Goal: Task Accomplishment & Management: Use online tool/utility

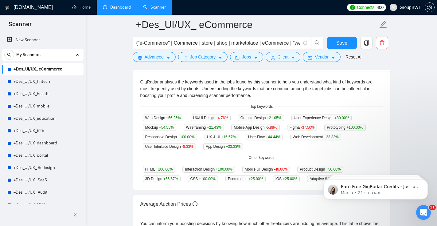
click at [116, 8] on link "Dashboard" at bounding box center [117, 7] width 28 height 5
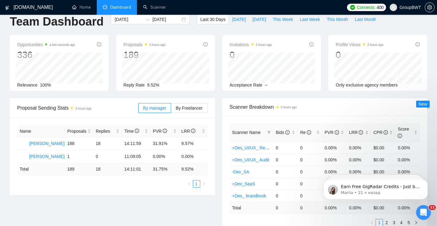
scroll to position [10, 0]
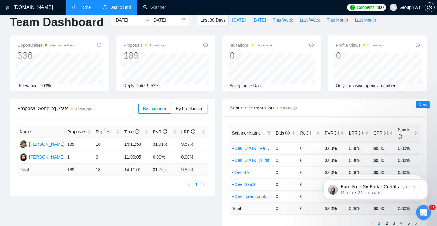
click at [78, 6] on link "Home" at bounding box center [81, 7] width 18 height 5
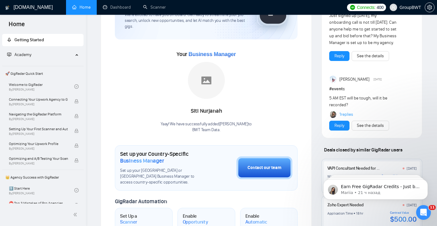
scroll to position [58, 0]
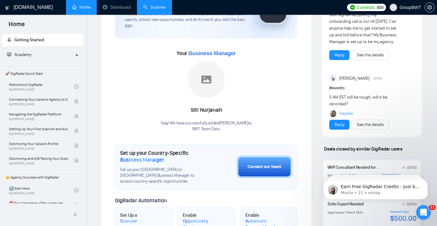
click at [156, 6] on link "Scanner" at bounding box center [154, 7] width 23 height 5
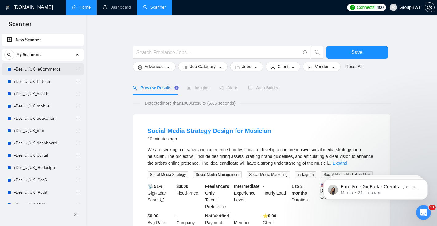
click at [44, 71] on link "+Des_UI/UX_ eCommerce" at bounding box center [43, 69] width 58 height 12
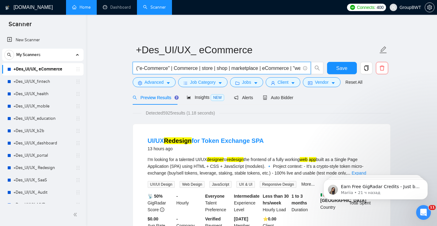
drag, startPoint x: 139, startPoint y: 69, endPoint x: 189, endPoint y: 70, distance: 50.4
click at [190, 70] on input "("e-Commerce" | Commerce | store | shop | marketplace | eCommerce | "web store"…" at bounding box center [219, 68] width 164 height 8
drag, startPoint x: 224, startPoint y: 68, endPoint x: 284, endPoint y: 68, distance: 60.0
click at [284, 68] on input "("e-Commerce" | Commerce | store | shop | marketplace | eCommerce | "web store"…" at bounding box center [219, 68] width 164 height 8
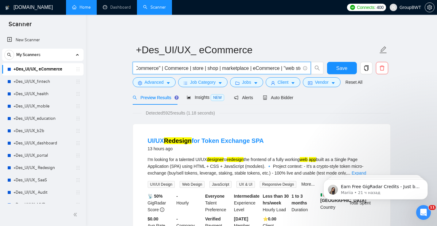
click at [257, 70] on input "("e-Commerce" | Commerce | store | shop | marketplace | eCommerce | "web store"…" at bounding box center [219, 68] width 164 height 8
drag, startPoint x: 194, startPoint y: 71, endPoint x: 121, endPoint y: 67, distance: 72.3
click at [164, 69] on input "("e-Commerce" | Commerce | store | shop | marketplace | eCommerce | "web store"…" at bounding box center [219, 68] width 164 height 8
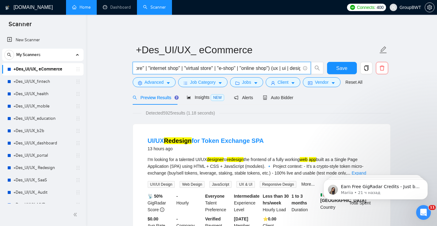
scroll to position [0, 196]
drag, startPoint x: 178, startPoint y: 69, endPoint x: 250, endPoint y: 66, distance: 72.3
click at [250, 67] on input "("e-Commerce" | Commerce | store | shop | marketplace | eCommerce | "web store"…" at bounding box center [219, 68] width 164 height 8
click at [249, 70] on input "("e-Commerce" | Commerce | store | shop | marketplace | eCommerce | "web store"…" at bounding box center [219, 68] width 164 height 8
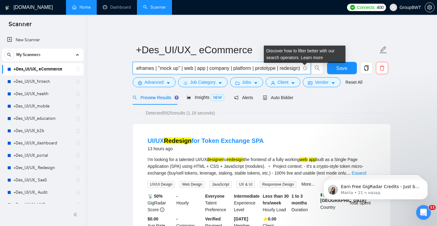
drag, startPoint x: 241, startPoint y: 68, endPoint x: 304, endPoint y: 68, distance: 62.4
click at [304, 69] on span "("e-Commerce" | Commerce | store | shop | marketplace | eCommerce | "web store"…" at bounding box center [222, 68] width 178 height 12
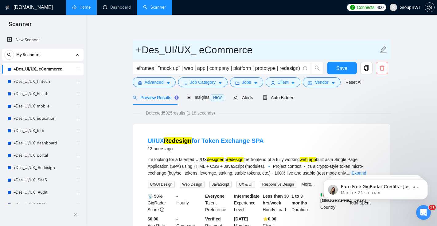
click at [277, 43] on input "+Des_UI/UX_ eCommerce" at bounding box center [257, 49] width 242 height 15
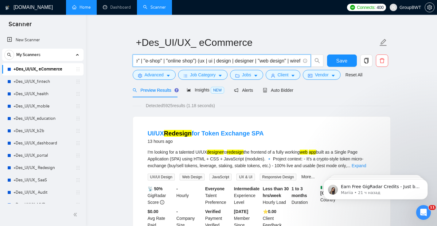
scroll to position [0, 256]
drag, startPoint x: 199, startPoint y: 61, endPoint x: 283, endPoint y: 57, distance: 84.3
click at [284, 58] on input "("e-Commerce" | Commerce | store | shop | marketplace | eCommerce | "web store"…" at bounding box center [219, 61] width 164 height 8
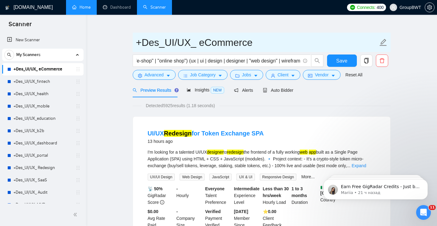
click at [283, 48] on input "+Des_UI/UX_ eCommerce" at bounding box center [257, 42] width 242 height 15
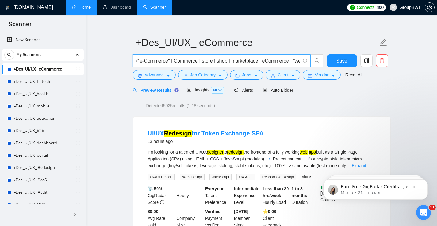
drag, startPoint x: 227, startPoint y: 61, endPoint x: 151, endPoint y: 59, distance: 75.4
click at [152, 60] on input "("e-Commerce" | Commerce | store | shop | marketplace | eCommerce | "web store"…" at bounding box center [219, 61] width 164 height 8
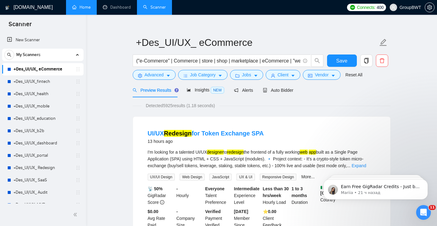
click at [160, 75] on span "Advanced" at bounding box center [154, 74] width 19 height 7
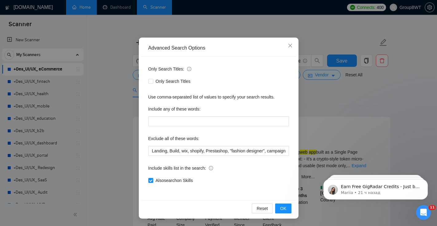
scroll to position [9, 0]
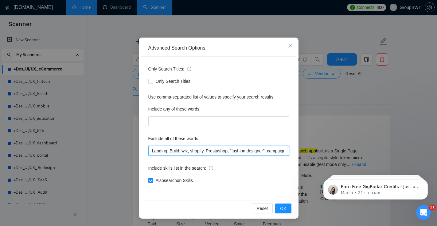
drag, startPoint x: 156, startPoint y: 151, endPoint x: 280, endPoint y: 158, distance: 124.4
click at [280, 158] on div "Only Search Titles: Only Search Titles Use comma-separated list of values to sp…" at bounding box center [219, 128] width 156 height 143
click at [256, 151] on input "Landing, Build, wix, shopify, Prestashop, "fashion designer", campaign, canva, …" at bounding box center [218, 151] width 141 height 10
drag, startPoint x: 250, startPoint y: 148, endPoint x: 308, endPoint y: 150, distance: 58.1
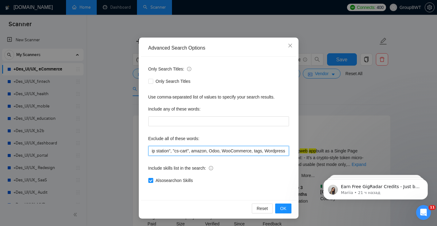
click at [309, 151] on div "Advanced Search Options Only Search Titles: Only Search Titles Use comma-separa…" at bounding box center [218, 113] width 437 height 226
click at [283, 153] on input "Landing, Build, wix, shopify, Prestashop, "fashion designer", campaign, canva, …" at bounding box center [218, 151] width 141 height 10
drag, startPoint x: 288, startPoint y: 152, endPoint x: 153, endPoint y: 142, distance: 135.4
click at [153, 142] on div "Exclude all of these words: Landing, Build, wix, shopify, Prestashop, "fashion …" at bounding box center [218, 144] width 141 height 22
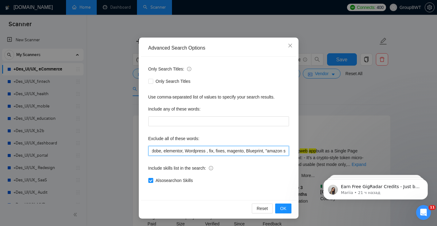
click at [254, 150] on input "Landing, Build, wix, shopify, Prestashop, "fashion designer", campaign, canva, …" at bounding box center [218, 151] width 141 height 10
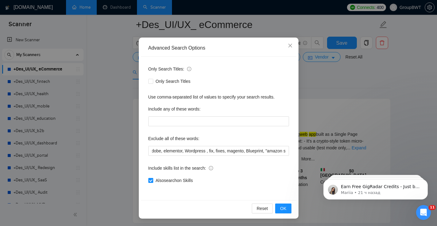
scroll to position [0, 0]
click at [152, 180] on input "Also search on Skills" at bounding box center [150, 180] width 4 height 4
checkbox input "false"
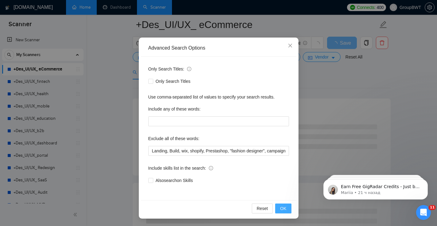
click at [282, 204] on button "OK" at bounding box center [283, 208] width 16 height 10
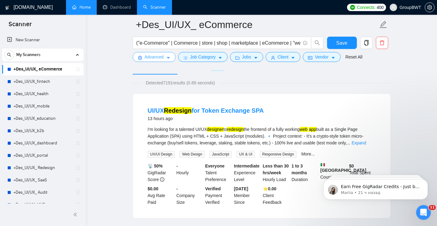
scroll to position [33, 0]
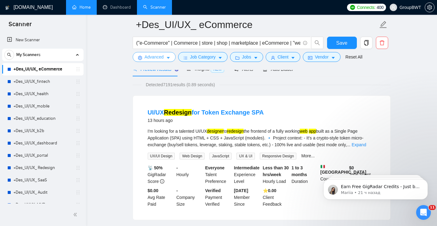
click at [156, 59] on span "Advanced" at bounding box center [154, 56] width 19 height 7
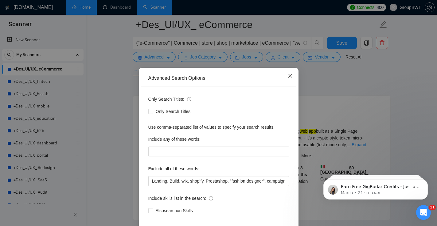
click at [294, 78] on span "Close" at bounding box center [290, 76] width 17 height 17
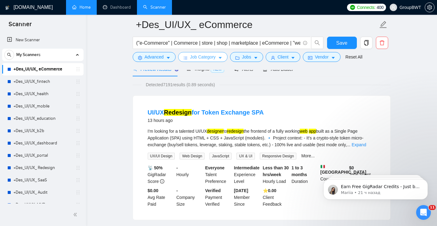
click at [207, 58] on span "Job Category" at bounding box center [203, 56] width 26 height 7
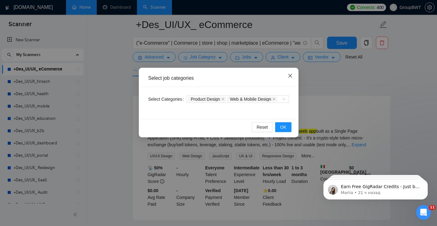
click at [291, 77] on icon "close" at bounding box center [290, 75] width 5 height 5
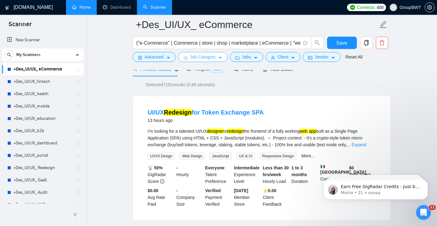
click at [212, 59] on span "Job Category" at bounding box center [203, 56] width 26 height 7
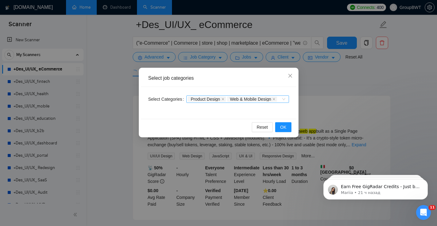
click at [259, 102] on div "Product Design Web & Mobile Design" at bounding box center [234, 99] width 93 height 6
click at [307, 86] on div "Select job categories Select Categories Product Design Web & Mobile Design Rese…" at bounding box center [218, 113] width 437 height 226
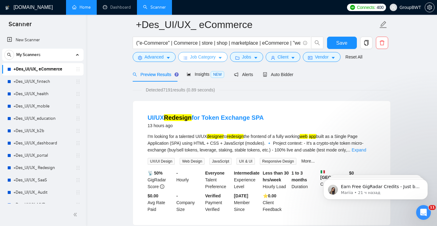
scroll to position [26, 0]
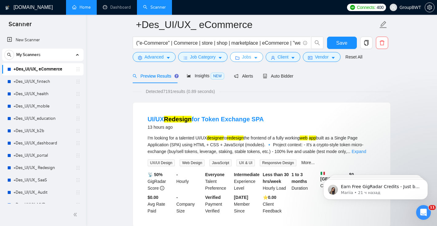
click at [247, 57] on span "Jobs" at bounding box center [246, 56] width 9 height 7
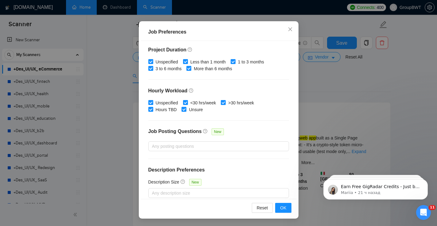
scroll to position [188, 0]
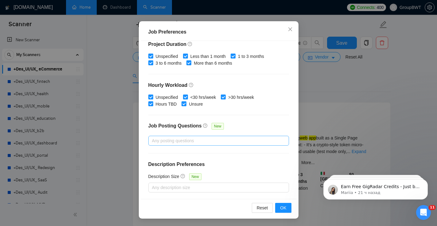
click at [190, 138] on div at bounding box center [216, 140] width 132 height 7
click at [248, 115] on div at bounding box center [218, 115] width 141 height 0
click at [217, 138] on div at bounding box center [216, 140] width 132 height 7
click at [229, 128] on div "Job Posting Questions New" at bounding box center [218, 128] width 141 height 13
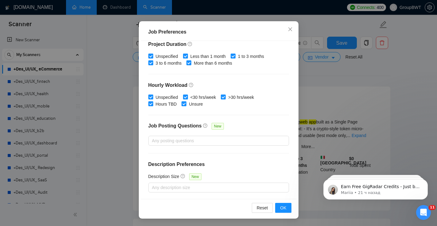
scroll to position [46, 0]
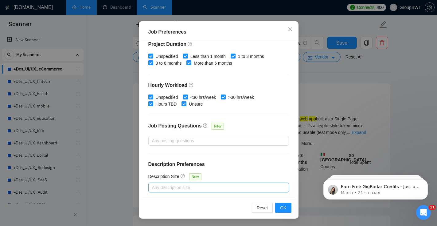
click at [194, 184] on div at bounding box center [216, 187] width 132 height 7
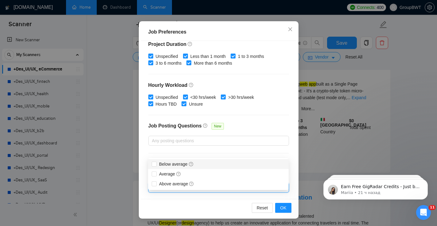
scroll to position [81, 0]
click at [266, 110] on div "Budget Project Type All Fixed Price Hourly Rate Fixed Price Budget $ 500 Min - …" at bounding box center [219, 120] width 156 height 158
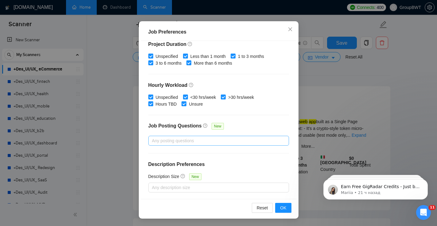
scroll to position [42, 0]
click at [293, 30] on icon "close" at bounding box center [290, 29] width 5 height 5
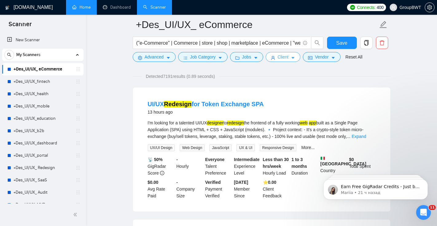
click at [289, 57] on span "Client" at bounding box center [283, 56] width 11 height 7
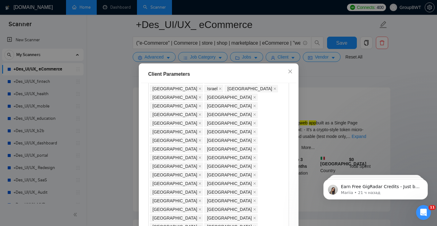
scroll to position [65, 0]
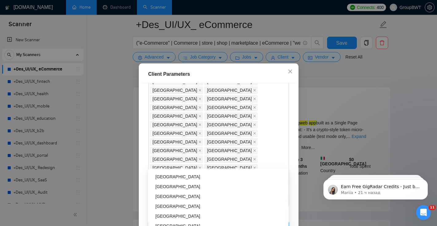
scroll to position [1141, 0]
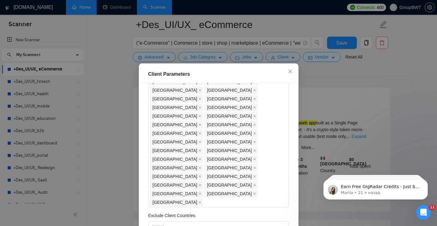
click at [200, 147] on div "Client Location Include Client Countries [GEOGRAPHIC_DATA] [GEOGRAPHIC_DATA] [G…" at bounding box center [219, 162] width 156 height 158
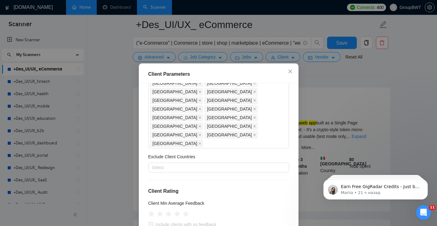
scroll to position [156, 0]
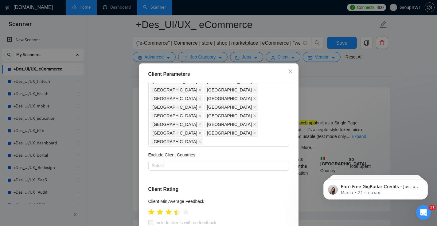
click at [176, 209] on icon "star" at bounding box center [177, 212] width 6 height 6
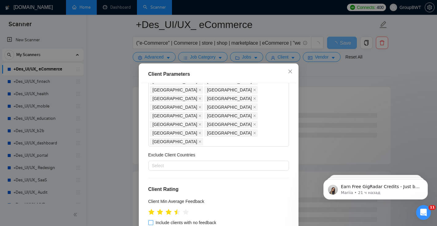
click at [152, 220] on span at bounding box center [150, 222] width 5 height 5
click at [152, 220] on input "Include clients with no feedback" at bounding box center [150, 222] width 4 height 4
checkbox input "true"
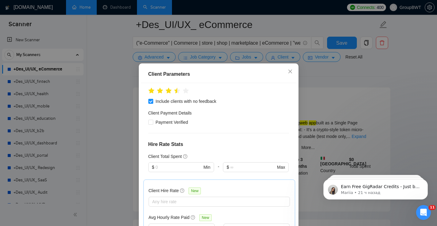
scroll to position [274, 0]
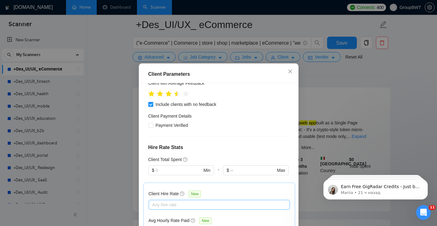
click at [247, 201] on div at bounding box center [216, 204] width 132 height 7
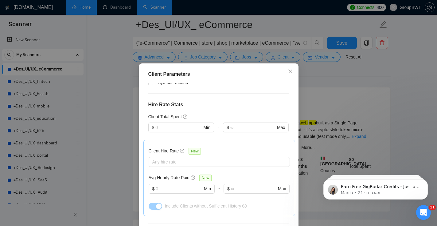
scroll to position [316, 0]
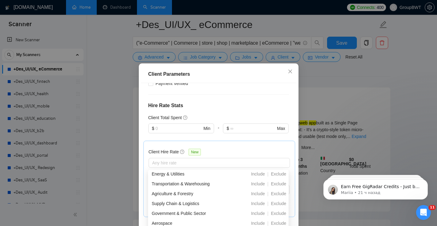
scroll to position [216, 0]
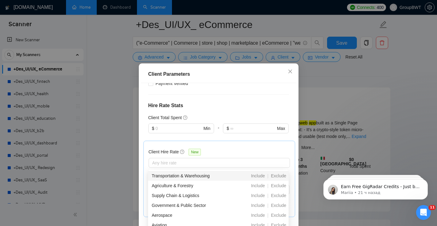
click at [259, 129] on div "Client Location Include Client Countries [GEOGRAPHIC_DATA] [GEOGRAPHIC_DATA] [G…" at bounding box center [219, 162] width 156 height 158
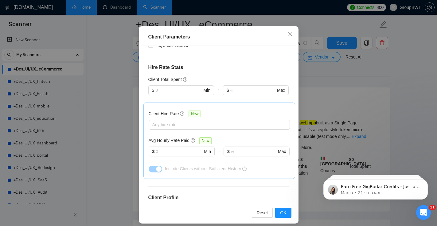
scroll to position [42, 0]
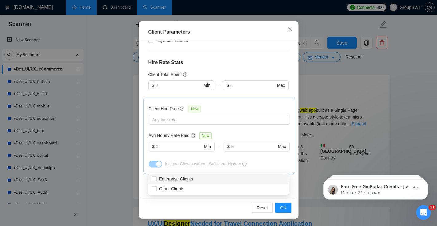
scroll to position [55, 0]
click at [248, 189] on h4 "Client Profile" at bounding box center [218, 192] width 141 height 7
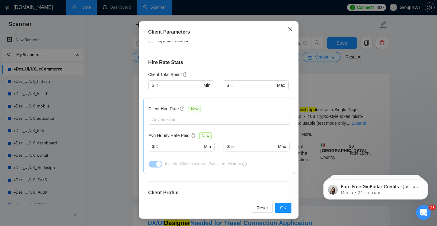
click at [292, 30] on icon "close" at bounding box center [290, 29] width 5 height 5
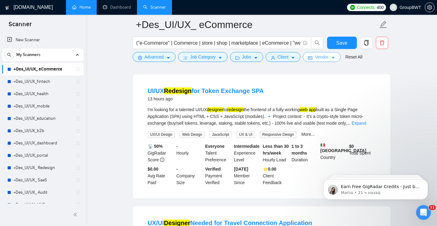
click at [332, 59] on button "Vendor" at bounding box center [322, 57] width 38 height 10
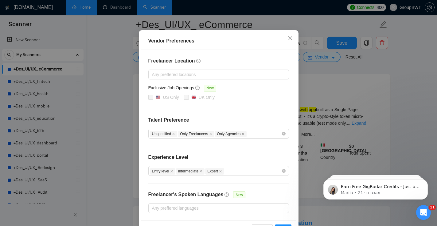
scroll to position [41, 0]
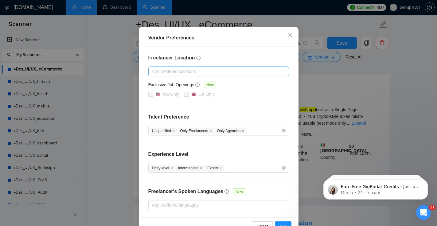
click at [234, 71] on div at bounding box center [216, 71] width 132 height 7
click at [238, 45] on div "Vendor Preferences" at bounding box center [219, 38] width 156 height 18
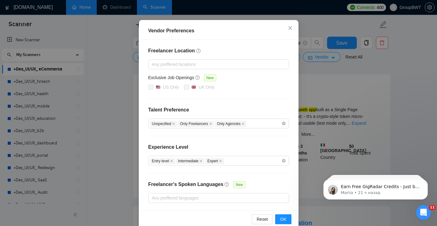
scroll to position [49, 0]
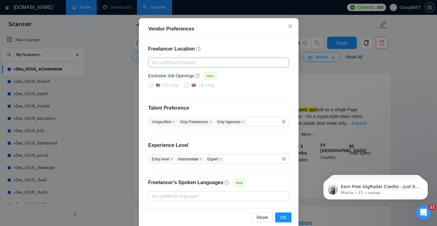
click at [249, 64] on div at bounding box center [216, 62] width 132 height 7
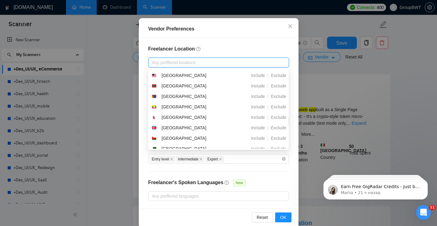
scroll to position [933, 0]
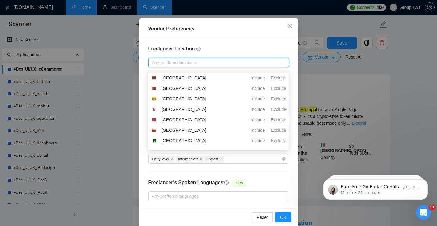
click at [255, 36] on div "Vendor Preferences" at bounding box center [219, 29] width 156 height 18
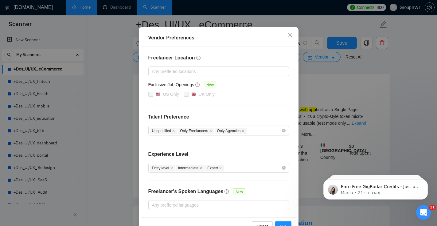
scroll to position [39, 0]
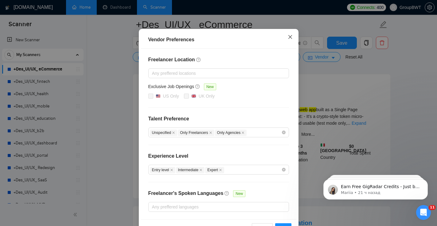
click at [292, 37] on icon "close" at bounding box center [290, 36] width 5 height 5
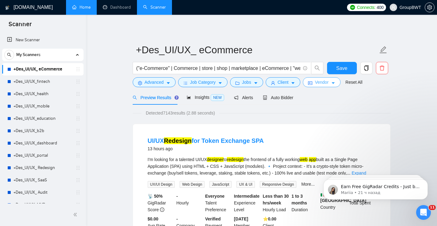
scroll to position [1, 0]
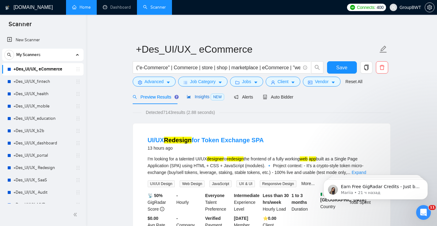
click at [202, 97] on span "Insights NEW" at bounding box center [206, 96] width 38 height 5
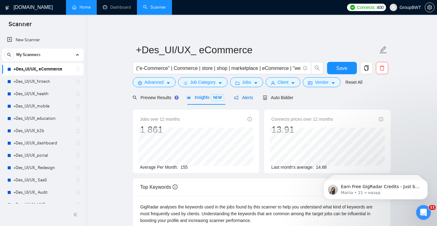
click at [253, 96] on span "Alerts" at bounding box center [243, 97] width 19 height 5
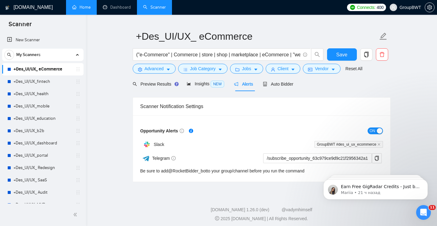
scroll to position [15, 0]
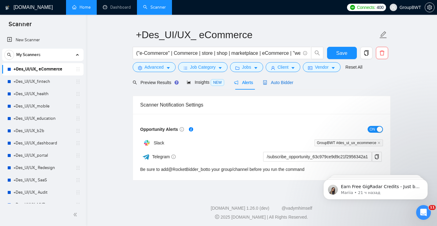
click at [283, 82] on span "Auto Bidder" at bounding box center [278, 82] width 30 height 5
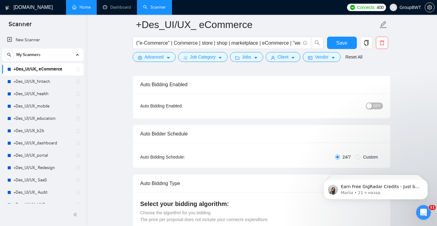
scroll to position [41, 0]
click at [359, 156] on input "Custom" at bounding box center [358, 155] width 5 height 5
radio input "true"
radio input "false"
checkbox input "true"
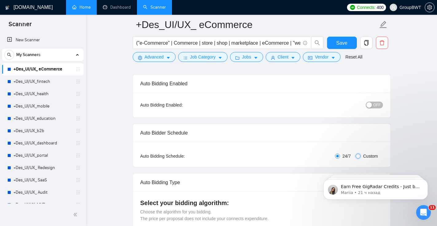
checkbox input "true"
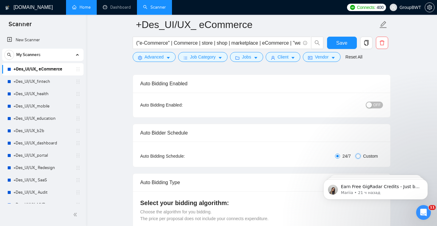
checkbox input "true"
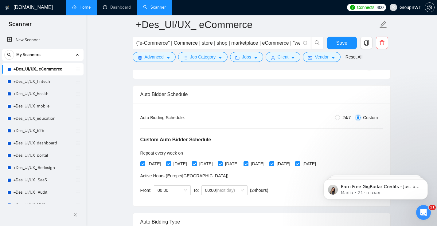
scroll to position [73, 0]
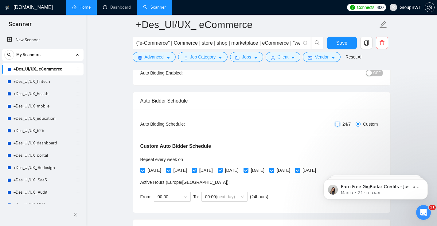
click at [338, 123] on input "24/7" at bounding box center [337, 123] width 5 height 5
radio input "true"
radio input "false"
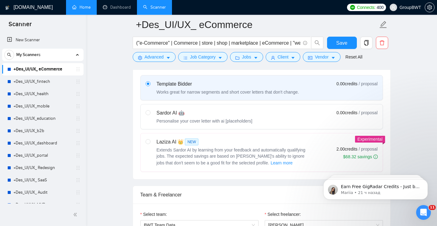
scroll to position [206, 0]
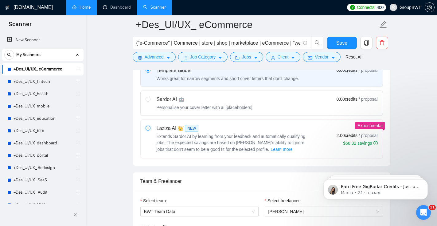
click at [149, 128] on input "radio" at bounding box center [148, 127] width 4 height 4
radio input "true"
radio input "false"
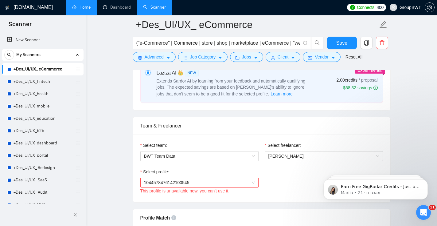
scroll to position [274, 0]
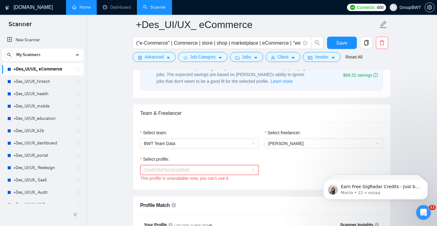
click at [196, 169] on span "1044578476142100545" at bounding box center [199, 169] width 111 height 9
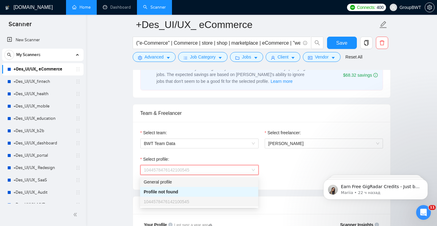
click at [196, 181] on div "General profile" at bounding box center [199, 181] width 111 height 7
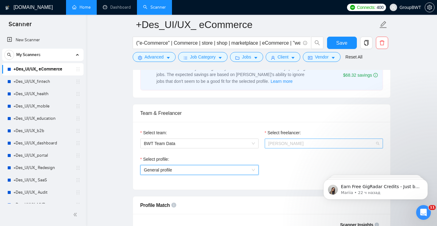
click at [305, 143] on span "[PERSON_NAME]" at bounding box center [324, 143] width 111 height 9
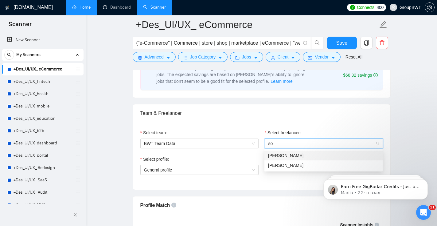
scroll to position [0, 0]
type input "sof"
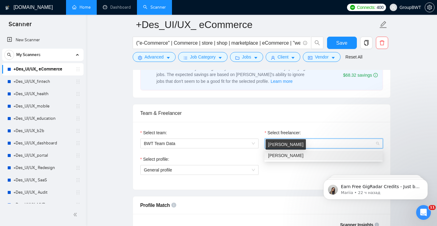
click at [290, 156] on span "[PERSON_NAME]" at bounding box center [285, 155] width 35 height 5
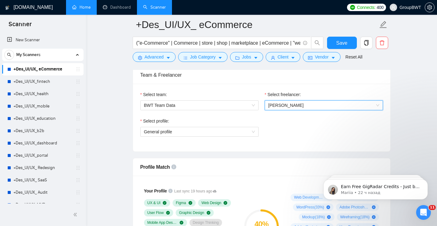
scroll to position [311, 0]
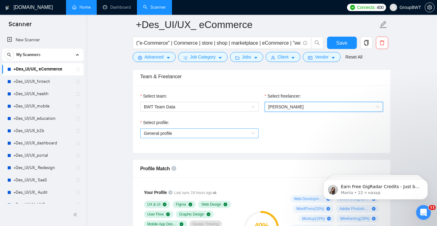
click at [241, 133] on span "General profile" at bounding box center [199, 133] width 111 height 9
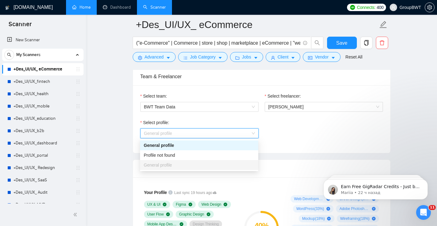
scroll to position [320, 0]
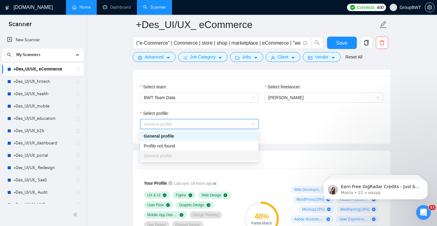
click at [291, 129] on div "Select profile: General profile" at bounding box center [261, 123] width 249 height 26
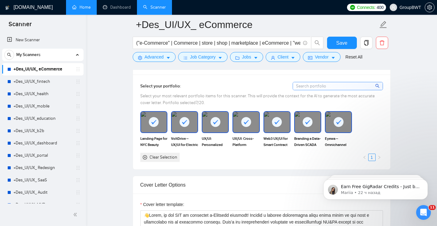
scroll to position [548, 0]
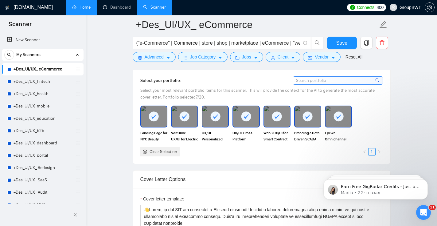
click at [154, 115] on rect at bounding box center [154, 116] width 10 height 10
click at [155, 115] on img at bounding box center [154, 116] width 26 height 20
click at [155, 117] on rect at bounding box center [154, 116] width 10 height 10
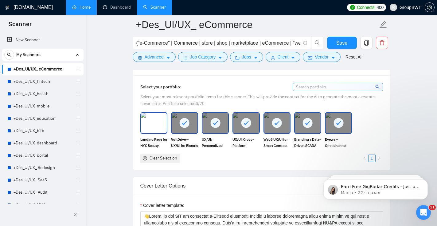
scroll to position [540, 0]
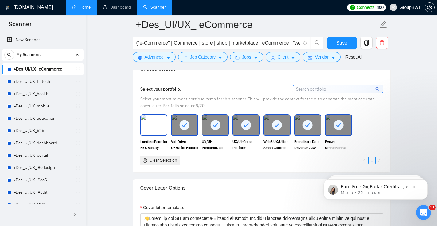
click at [157, 124] on img at bounding box center [154, 125] width 26 height 20
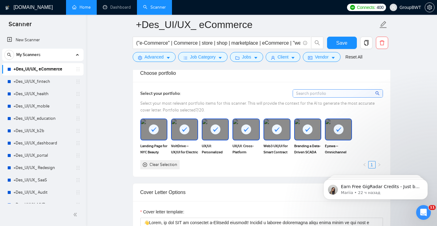
scroll to position [533, 0]
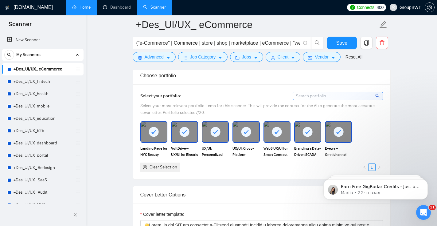
click at [325, 94] on input at bounding box center [338, 96] width 90 height 8
click at [340, 93] on input at bounding box center [338, 96] width 90 height 8
click at [378, 95] on icon "search" at bounding box center [378, 95] width 4 height 4
click at [341, 96] on input at bounding box center [338, 96] width 90 height 8
click at [342, 97] on input at bounding box center [338, 96] width 90 height 8
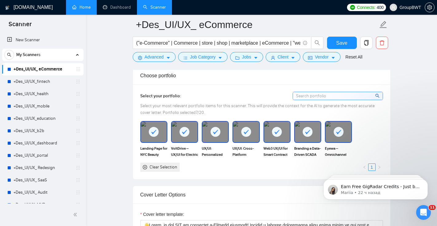
click at [342, 97] on input at bounding box center [338, 96] width 90 height 8
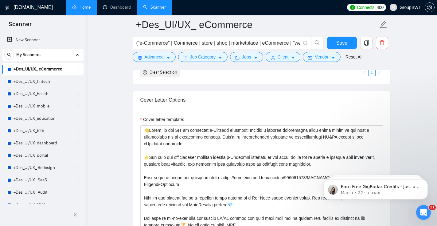
scroll to position [627, 0]
click at [236, 107] on div "Cover Letter Options" at bounding box center [261, 100] width 243 height 18
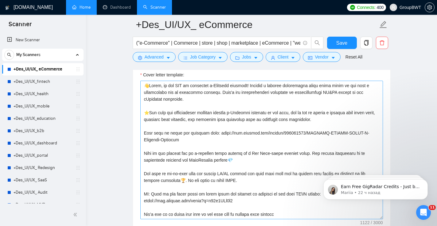
scroll to position [670, 0]
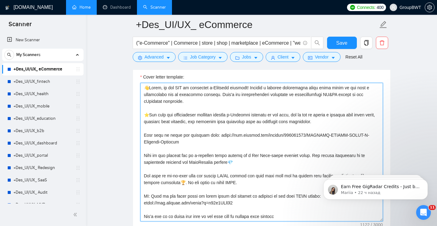
click at [213, 103] on textarea "Cover letter template:" at bounding box center [261, 152] width 243 height 138
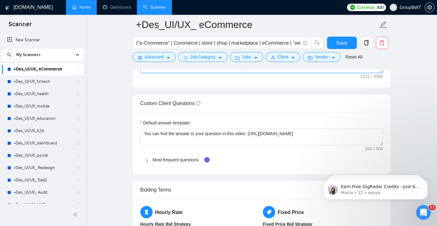
scroll to position [814, 0]
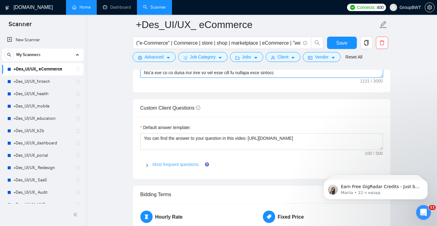
type textarea "👋Lorem, ip dol SIT am consectet a-Elitsedd eiusmodt! Incidid u laboree dolorema…"
click at [171, 165] on link "Most frequent questions:" at bounding box center [176, 164] width 47 height 5
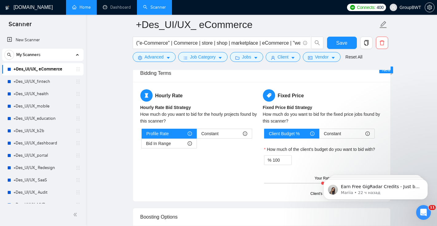
scroll to position [1235, 0]
click at [221, 130] on div "Constant" at bounding box center [225, 133] width 46 height 9
click at [197, 135] on input "Constant" at bounding box center [197, 135] width 0 height 0
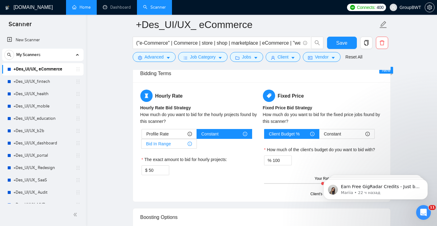
click at [168, 146] on span "Bid In Range" at bounding box center [158, 143] width 25 height 9
click at [142, 145] on input "Bid In Range" at bounding box center [142, 145] width 0 height 0
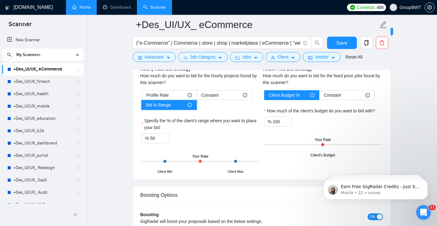
scroll to position [1274, 0]
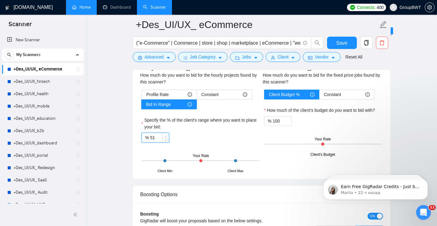
click at [167, 135] on span "up" at bounding box center [166, 136] width 4 height 4
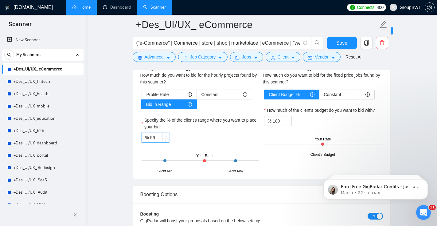
click at [167, 135] on span "up" at bounding box center [166, 136] width 4 height 4
type input "60"
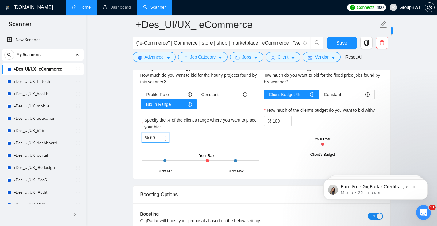
click at [167, 135] on span "up" at bounding box center [166, 136] width 4 height 4
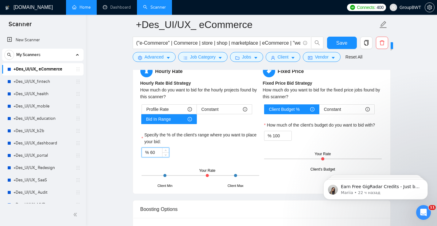
scroll to position [1257, 0]
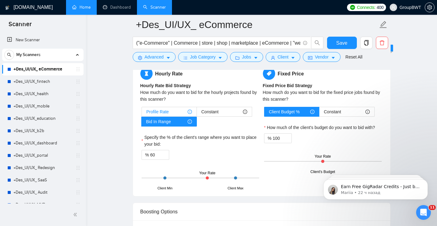
click at [164, 109] on span "Profile Rate" at bounding box center [158, 111] width 22 height 9
click at [142, 113] on input "Profile Rate" at bounding box center [142, 113] width 0 height 0
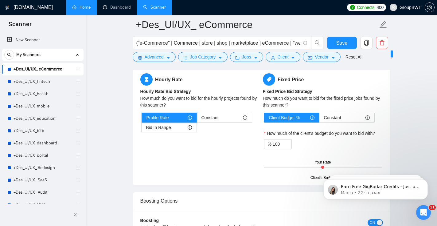
scroll to position [1249, 0]
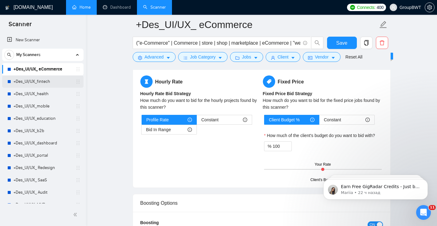
click at [66, 81] on link "+Des_UI/UX_fintech" at bounding box center [43, 81] width 58 height 12
click at [4, 81] on div "+Des_UI/UX_fintech" at bounding box center [42, 81] width 81 height 12
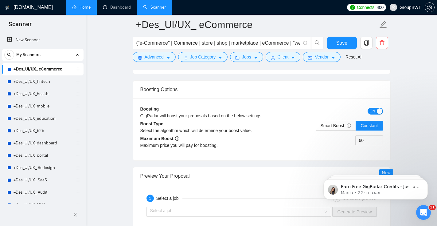
scroll to position [1364, 0]
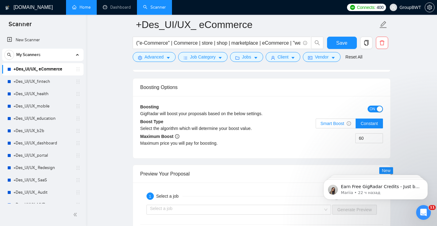
click at [326, 123] on span "Smart Boost" at bounding box center [336, 123] width 31 height 5
click at [316, 125] on input "Smart Boost" at bounding box center [316, 125] width 0 height 0
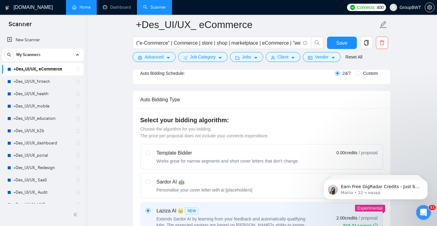
scroll to position [0, 0]
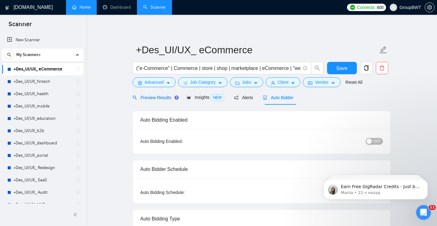
click at [162, 97] on span "Preview Results" at bounding box center [155, 97] width 44 height 5
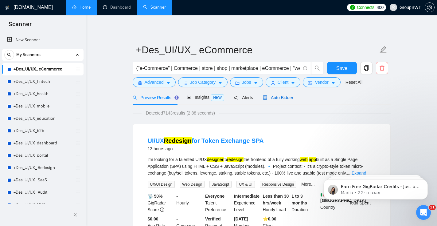
click at [280, 99] on span "Auto Bidder" at bounding box center [278, 97] width 30 height 5
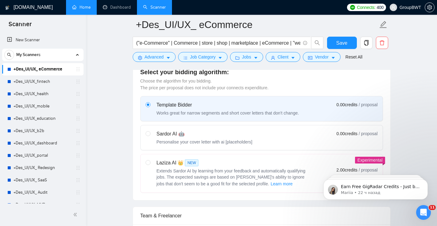
scroll to position [145, 0]
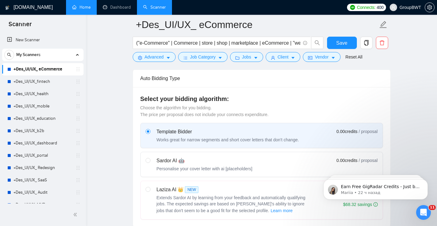
click at [151, 188] on div "Laziza AI 👑 NEW Extends Sardor AI by learning from your feedback and automatica…" at bounding box center [228, 200] width 165 height 28
click at [150, 188] on input "radio" at bounding box center [148, 189] width 4 height 4
radio input "true"
radio input "false"
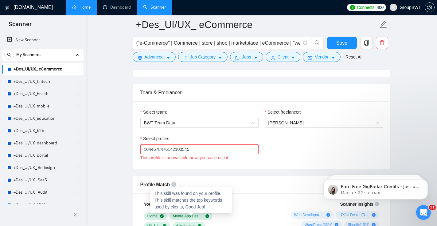
scroll to position [278, 0]
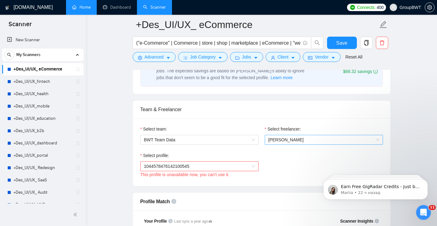
click at [276, 141] on span "[PERSON_NAME]" at bounding box center [286, 139] width 35 height 5
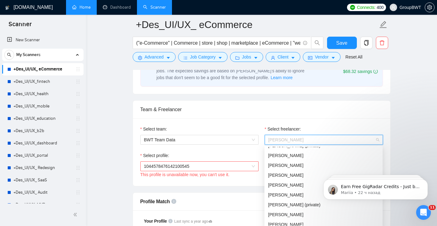
scroll to position [36, 0]
click at [280, 182] on span "[PERSON_NAME]" at bounding box center [285, 184] width 35 height 5
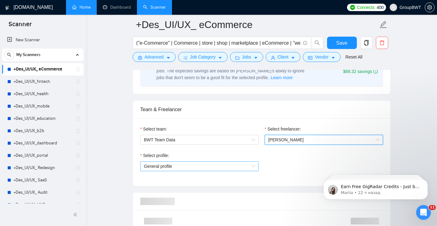
click at [224, 165] on span "General profile" at bounding box center [199, 165] width 111 height 9
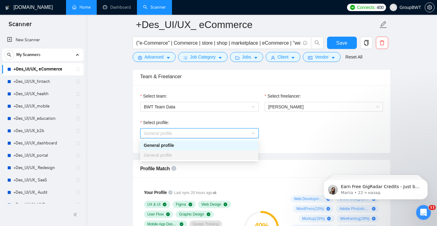
scroll to position [312, 0]
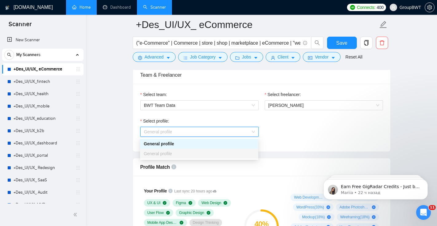
click at [290, 134] on div "Select profile: General profile" at bounding box center [261, 130] width 249 height 26
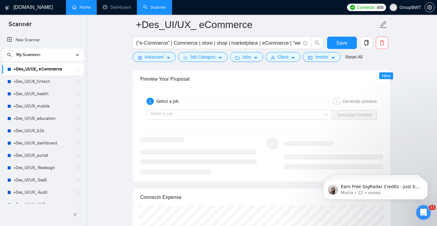
scroll to position [1160, 0]
click at [225, 114] on input "search" at bounding box center [236, 113] width 173 height 9
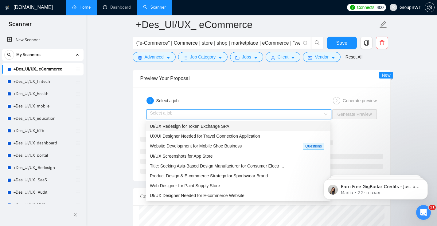
click at [250, 129] on div "UI/UX Redesign for Token Exchange SPA" at bounding box center [238, 126] width 177 height 7
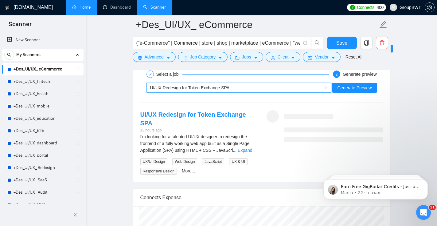
scroll to position [1187, 0]
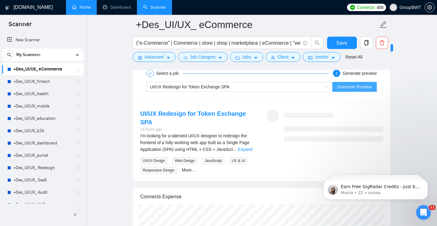
click at [366, 89] on span "Generate Preview" at bounding box center [355, 86] width 34 height 7
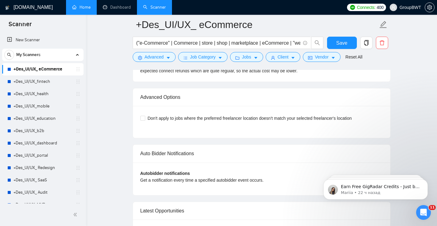
scroll to position [1403, 0]
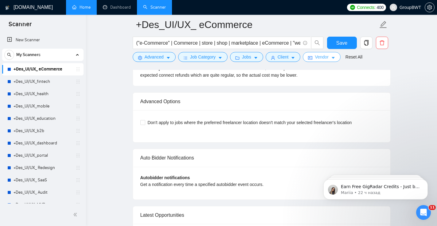
click at [329, 58] on span "Vendor" at bounding box center [322, 56] width 14 height 7
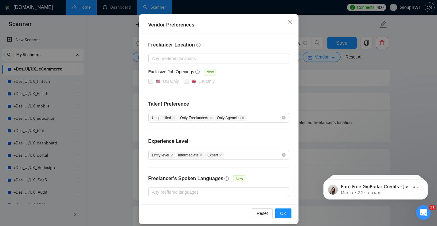
scroll to position [53, 0]
click at [293, 21] on icon "close" at bounding box center [290, 22] width 5 height 5
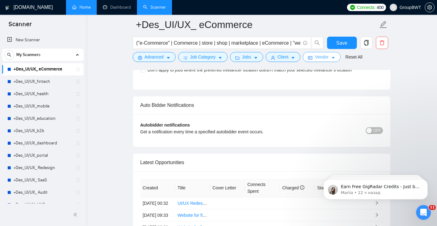
scroll to position [1457, 0]
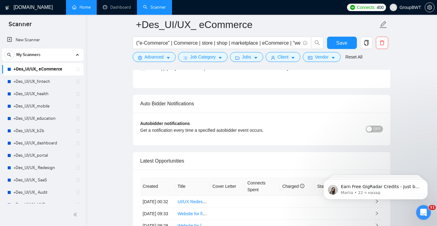
click at [373, 125] on button "OFF" at bounding box center [374, 128] width 17 height 7
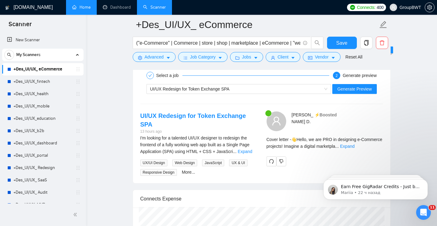
scroll to position [1187, 0]
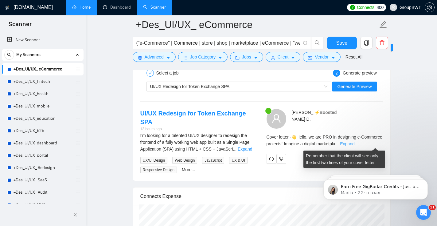
click at [355, 143] on link "Expand" at bounding box center [347, 143] width 14 height 5
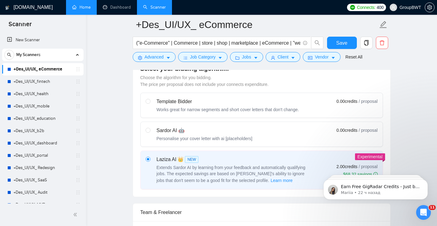
scroll to position [137, 0]
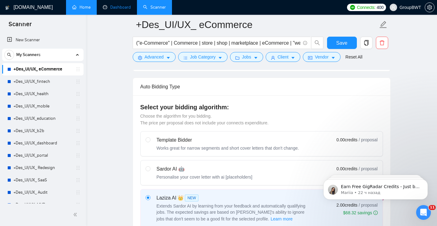
click at [121, 10] on link "Dashboard" at bounding box center [117, 7] width 28 height 5
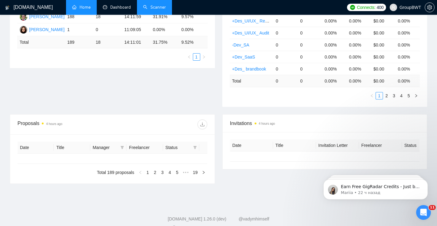
type input "[DATE]"
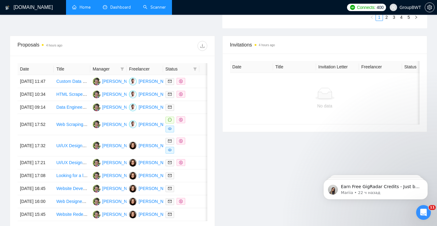
scroll to position [216, 0]
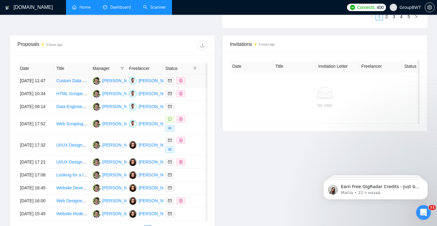
click at [192, 84] on div at bounding box center [181, 80] width 31 height 7
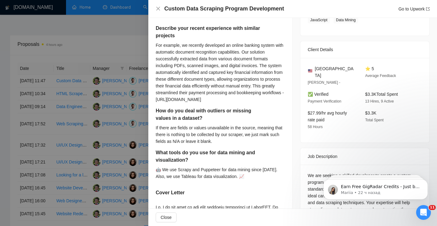
scroll to position [0, 0]
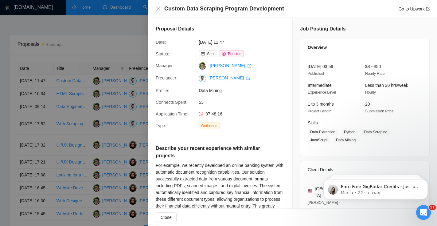
click at [130, 43] on div at bounding box center [218, 113] width 437 height 226
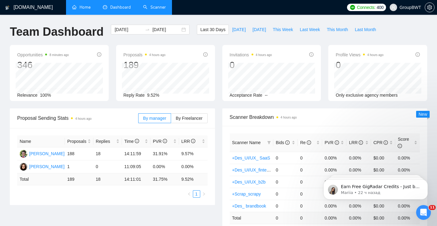
click at [150, 8] on link "Scanner" at bounding box center [154, 7] width 23 height 5
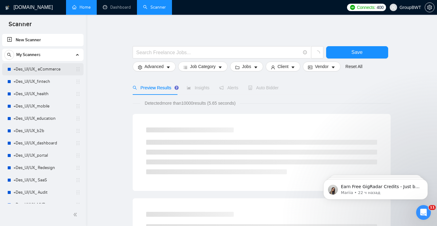
click at [53, 70] on link "+Des_UI/UX_ eCommerce" at bounding box center [43, 69] width 58 height 12
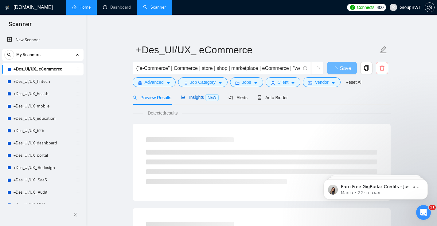
click at [194, 100] on div "Insights NEW" at bounding box center [200, 97] width 38 height 7
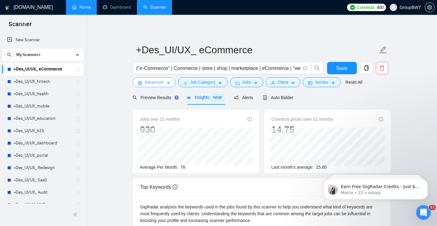
click at [148, 82] on span "Advanced" at bounding box center [154, 82] width 19 height 7
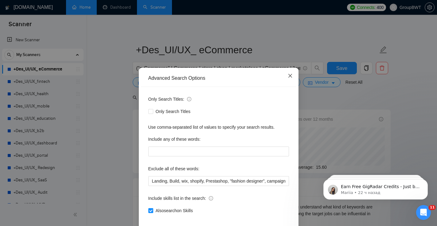
click at [288, 76] on icon "close" at bounding box center [290, 75] width 5 height 5
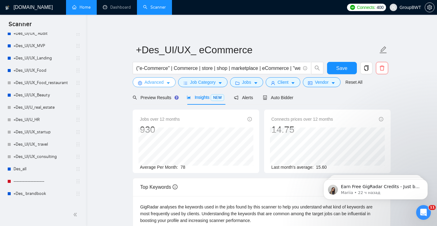
scroll to position [160, 0]
click at [40, 121] on link "+Des_UI/U_HR" at bounding box center [43, 119] width 58 height 12
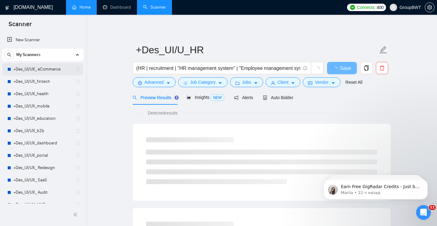
click at [51, 74] on link "+Des_UI/UX_ eCommerce" at bounding box center [43, 69] width 58 height 12
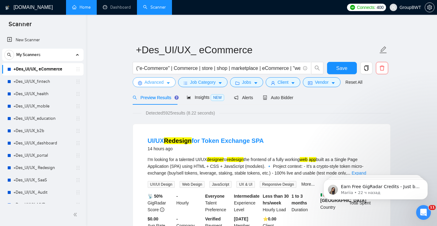
click at [159, 82] on span "Advanced" at bounding box center [154, 82] width 19 height 7
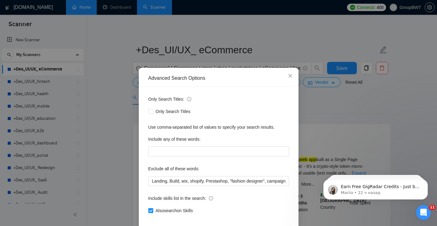
scroll to position [30, 0]
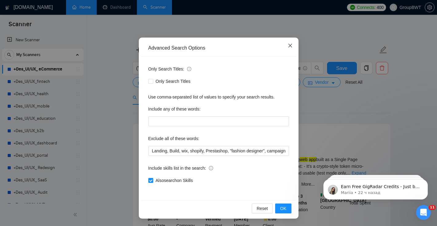
click at [291, 45] on icon "close" at bounding box center [290, 45] width 5 height 5
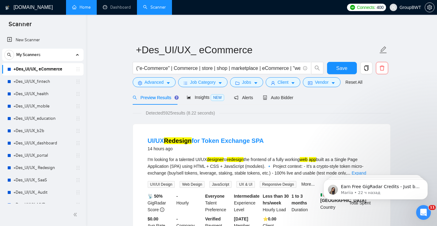
scroll to position [0, 0]
click at [164, 83] on span "Advanced" at bounding box center [154, 82] width 19 height 7
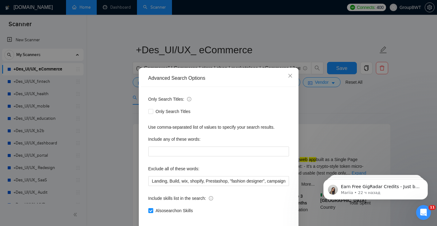
scroll to position [30, 0]
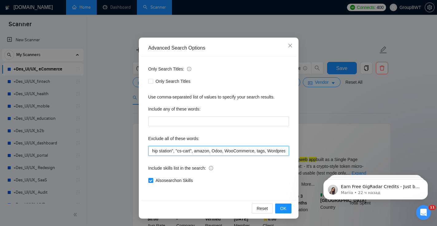
drag, startPoint x: 200, startPoint y: 151, endPoint x: 289, endPoint y: 149, distance: 88.6
click at [290, 150] on div "Only Search Titles: Only Search Titles Use comma-separated list of values to sp…" at bounding box center [219, 128] width 156 height 143
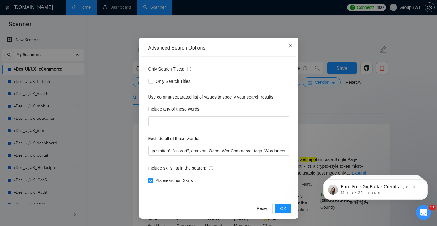
scroll to position [0, 0]
click at [293, 51] on span "Close" at bounding box center [290, 46] width 17 height 17
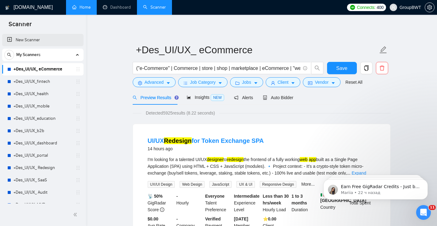
click at [37, 41] on link "New Scanner" at bounding box center [43, 40] width 72 height 12
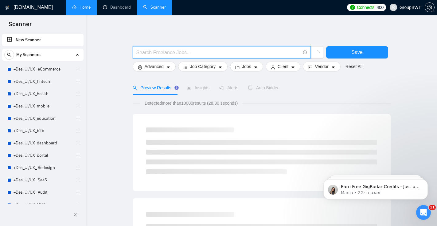
click at [189, 51] on input "text" at bounding box center [219, 53] width 164 height 8
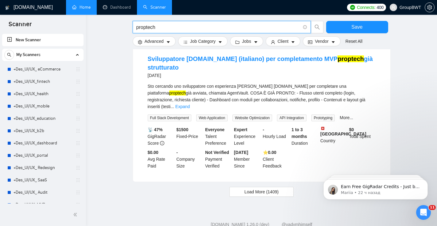
scroll to position [644, 0]
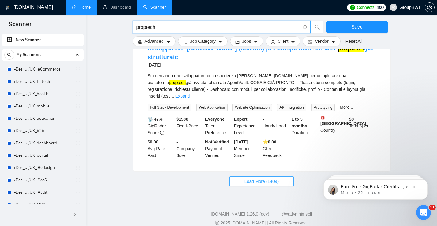
type input "proptech"
click at [282, 176] on button "Load More (1409)" at bounding box center [262, 181] width 64 height 10
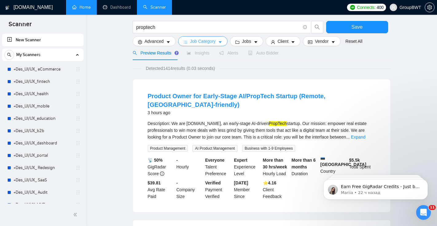
scroll to position [0, 0]
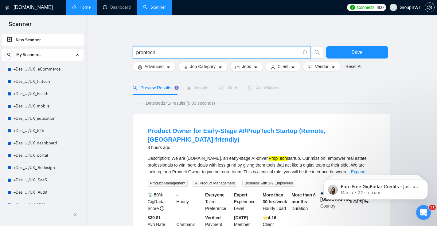
drag, startPoint x: 178, startPoint y: 52, endPoint x: 104, endPoint y: 52, distance: 73.8
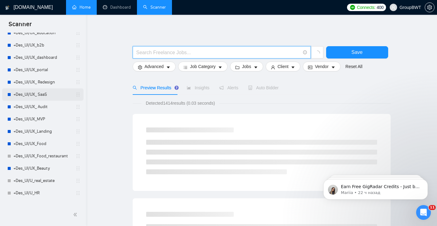
scroll to position [86, 0]
click at [59, 82] on link "+Des_UI/UX_ Redesign" at bounding box center [43, 81] width 58 height 12
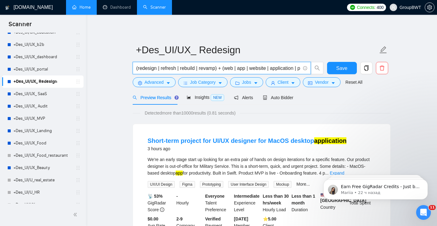
drag, startPoint x: 183, startPoint y: 67, endPoint x: 247, endPoint y: 68, distance: 63.3
click at [249, 69] on input "(redesign | refresh | rebuild | revamp) + (web | app | website | application | …" at bounding box center [219, 68] width 164 height 8
click at [244, 66] on input "(redesign | refresh | rebuild | revamp) + (web | app | website | application | …" at bounding box center [219, 68] width 164 height 8
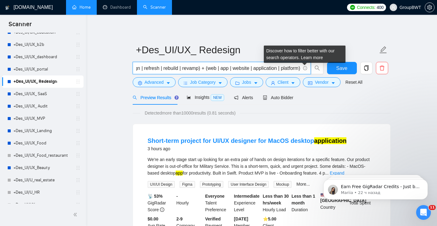
drag, startPoint x: 214, startPoint y: 67, endPoint x: 308, endPoint y: 66, distance: 94.1
click at [308, 67] on span "(redesign | refresh | rebuild | revamp) + (web | app | website | application | …" at bounding box center [222, 68] width 178 height 12
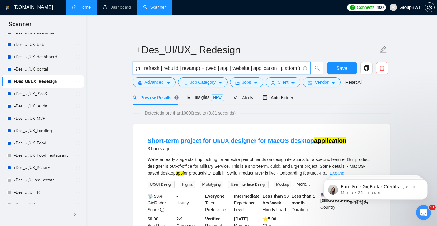
click at [241, 69] on input "(redesign | refresh | rebuild | revamp) + (web | app | website | application | …" at bounding box center [219, 68] width 164 height 8
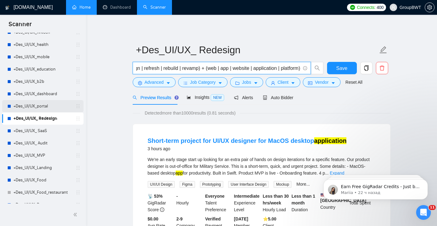
scroll to position [0, 0]
click at [49, 109] on link "+Des_UI/UX_portal" at bounding box center [43, 106] width 58 height 12
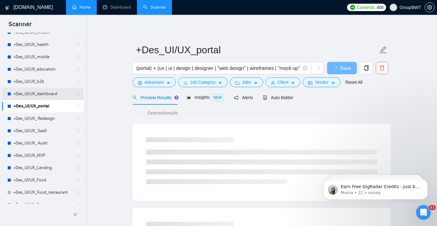
click at [41, 91] on link "+Des_UI/UX_dashboard" at bounding box center [43, 94] width 58 height 12
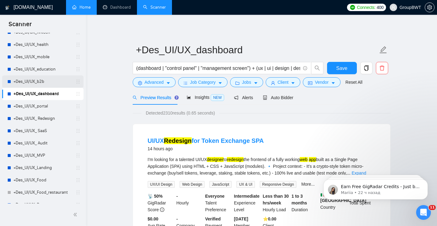
click at [37, 82] on link "+Des_UI/UX_b2b" at bounding box center [43, 81] width 58 height 12
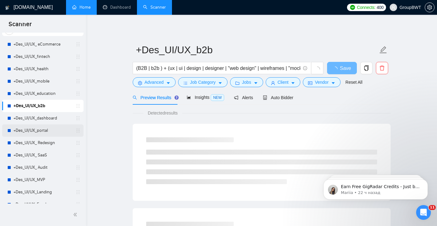
scroll to position [21, 0]
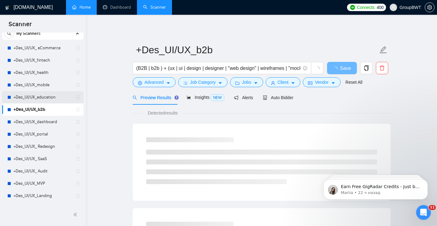
click at [39, 97] on link "+Des_UI/UX_education" at bounding box center [43, 97] width 58 height 12
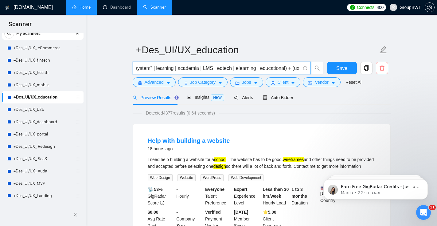
scroll to position [0, 222]
drag, startPoint x: 200, startPoint y: 69, endPoint x: 310, endPoint y: 67, distance: 110.7
click at [311, 67] on span "(education | EdTech | course | academy | school | e-learning | "learning manage…" at bounding box center [228, 68] width 191 height 12
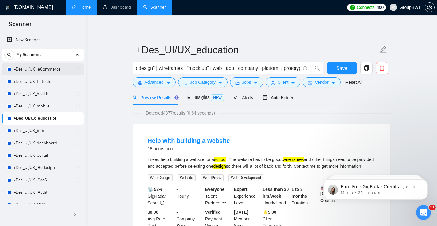
scroll to position [0, 0]
click at [48, 71] on link "+Des_UI/UX_ eCommerce" at bounding box center [43, 69] width 58 height 12
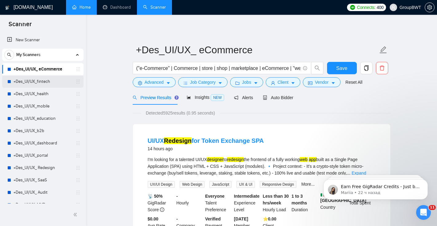
click at [46, 81] on link "+Des_UI/UX_fintech" at bounding box center [43, 81] width 58 height 12
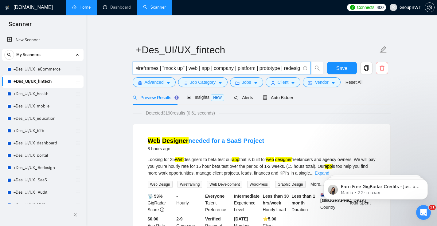
scroll to position [0, 304]
drag, startPoint x: 146, startPoint y: 66, endPoint x: 300, endPoint y: 67, distance: 153.7
click at [300, 67] on input "(bank | FinTech | finance | crypto | cryptocurrency | money | investment | wall…" at bounding box center [219, 68] width 164 height 8
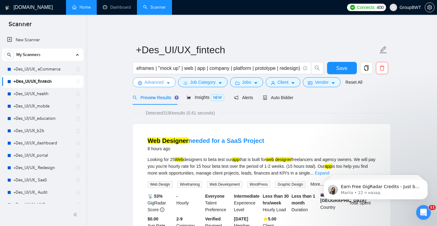
click at [171, 82] on button "Advanced" at bounding box center [154, 82] width 43 height 10
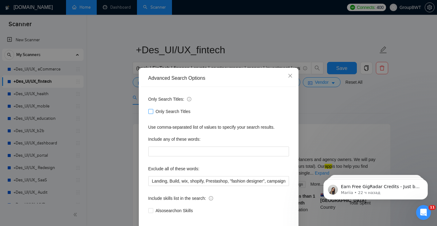
scroll to position [30, 0]
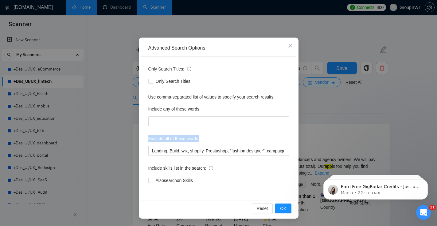
drag, startPoint x: 149, startPoint y: 137, endPoint x: 217, endPoint y: 141, distance: 67.7
click at [218, 141] on div "Exclude all of these words:" at bounding box center [218, 139] width 141 height 12
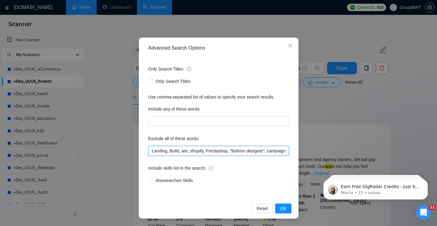
click at [210, 155] on input "Landing, Build, wix, shopify, Prestashop, "fashion designer", campaign, canva, …" at bounding box center [218, 151] width 141 height 10
drag, startPoint x: 187, startPoint y: 151, endPoint x: 231, endPoint y: 148, distance: 43.4
click at [231, 148] on input "Landing, Build, wix, shopify, Prestashop, "fashion designer", campaign, canva, …" at bounding box center [218, 151] width 141 height 10
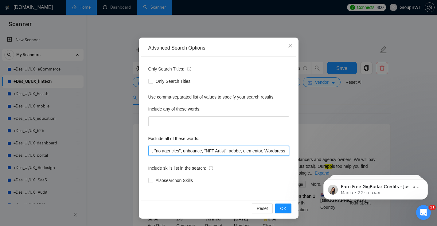
drag, startPoint x: 231, startPoint y: 149, endPoint x: 188, endPoint y: 153, distance: 42.6
click at [188, 153] on input "Landing, Build, wix, shopify, Prestashop, "fashion designer", campaign, canva, …" at bounding box center [218, 151] width 141 height 10
click at [188, 152] on input "Landing, Build, wix, shopify, Prestashop, "fashion designer", campaign, canva, …" at bounding box center [218, 151] width 141 height 10
drag, startPoint x: 196, startPoint y: 150, endPoint x: 283, endPoint y: 151, distance: 87.3
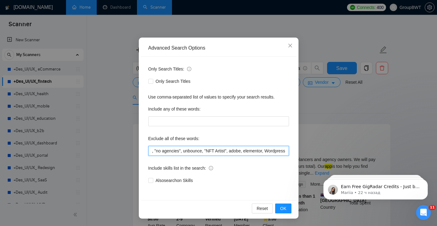
click at [285, 152] on input "Landing, Build, wix, shopify, Prestashop, "fashion designer", campaign, canva, …" at bounding box center [218, 151] width 141 height 10
click at [290, 42] on span "Close" at bounding box center [290, 46] width 17 height 17
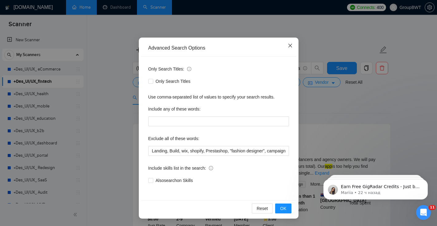
scroll to position [0, 0]
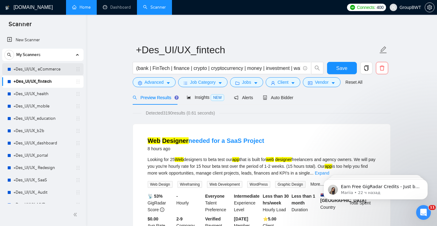
click at [23, 70] on link "+Des_UI/UX_ eCommerce" at bounding box center [43, 69] width 58 height 12
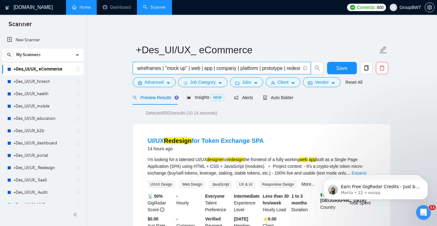
scroll to position [0, 424]
drag, startPoint x: 231, startPoint y: 69, endPoint x: 301, endPoint y: 71, distance: 70.4
click at [302, 72] on span "("e-Commerce" | Commerce | store | shop | marketplace | eCommerce | "web store"…" at bounding box center [222, 68] width 178 height 12
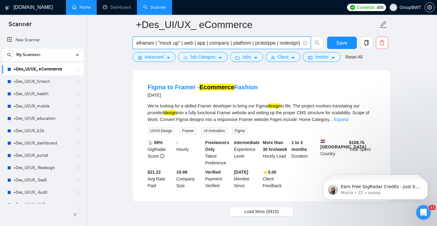
scroll to position [0, 0]
